Goal: Navigation & Orientation: Find specific page/section

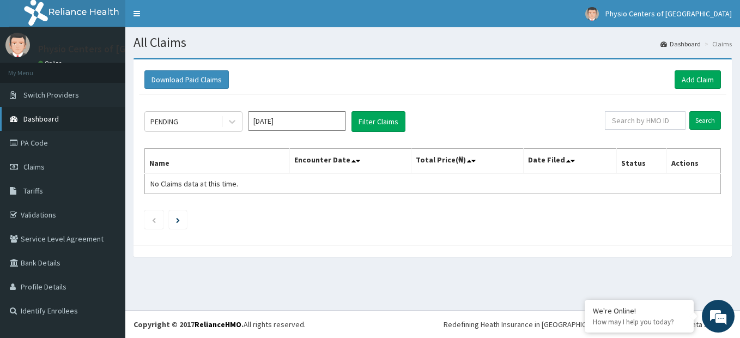
click at [60, 120] on link "Dashboard" at bounding box center [62, 119] width 125 height 24
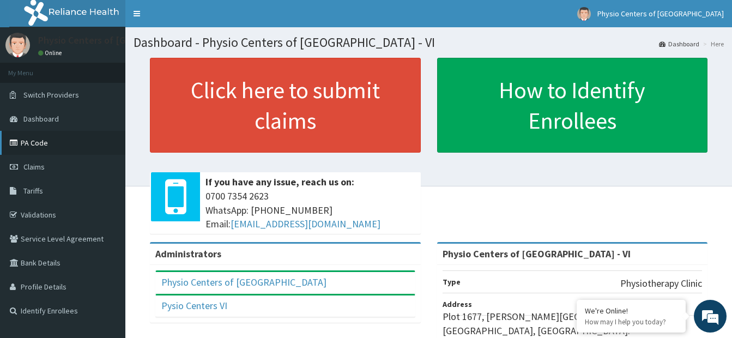
click at [58, 140] on link "PA Code" at bounding box center [62, 143] width 125 height 24
